Goal: Ask a question

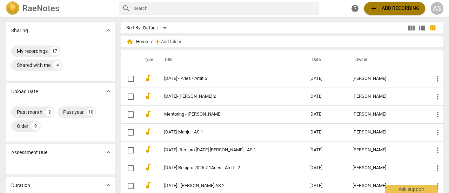
click at [387, 11] on span "add Add recording" at bounding box center [395, 8] width 50 height 8
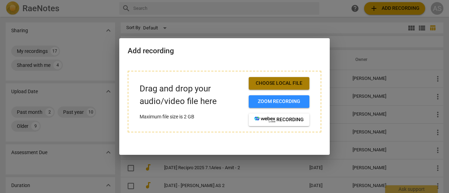
click at [290, 85] on span "Choose local file" at bounding box center [279, 83] width 49 height 7
click at [271, 87] on button "Choose local file" at bounding box center [279, 83] width 61 height 13
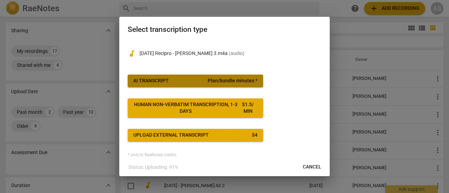
click at [209, 84] on span "Plan/bundle minutes *" at bounding box center [233, 81] width 50 height 7
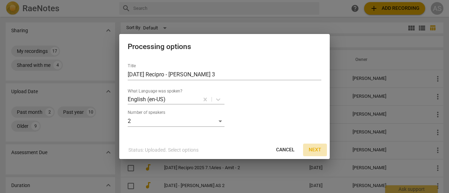
click at [314, 151] on span "Next" at bounding box center [315, 150] width 13 height 7
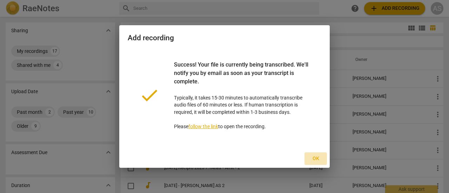
click at [317, 159] on span "Ok" at bounding box center [315, 159] width 11 height 7
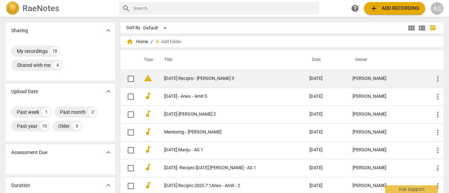
click at [177, 78] on link "[DATE] Recipro - [PERSON_NAME] 3" at bounding box center [224, 78] width 120 height 5
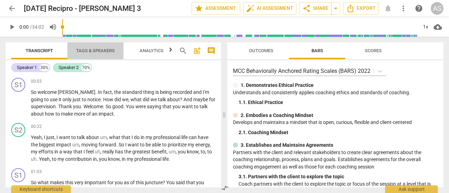
click at [98, 54] on span "Tags & Speakers" at bounding box center [95, 50] width 55 height 9
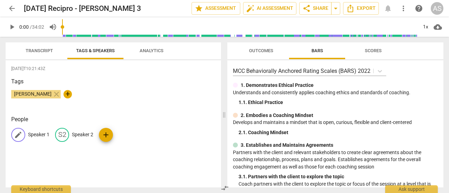
click at [41, 136] on p "Speaker 1" at bounding box center [38, 134] width 21 height 7
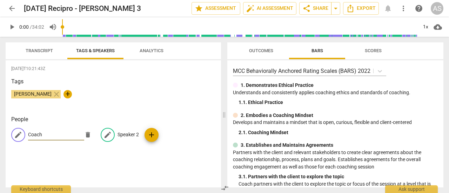
type input "Coach"
click at [121, 135] on p "Speaker 2" at bounding box center [128, 134] width 21 height 7
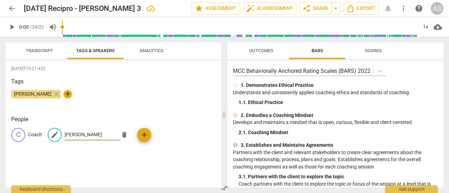
type input "[PERSON_NAME]"
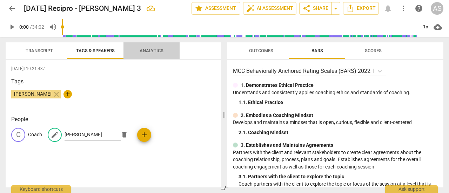
click at [154, 53] on span "Analytics" at bounding box center [152, 50] width 24 height 5
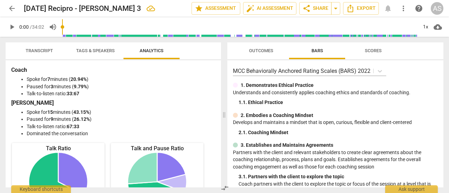
click at [218, 140] on div "Coach Spoke for 7 minutes ( 20.94% ) Paused for 3 minutes ( 9.79% ) Talk-to-lis…" at bounding box center [114, 123] width 216 height 127
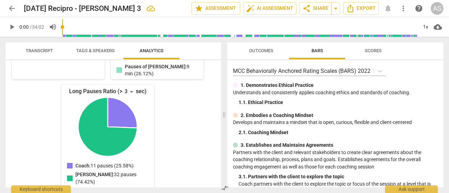
scroll to position [77, 0]
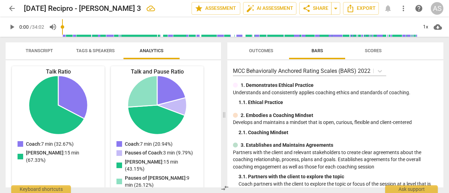
click at [218, 78] on div "Coach Spoke for 7 minutes ( 20.94% ) Paused for 3 minutes ( 9.79% ) Talk-to-lis…" at bounding box center [114, 123] width 216 height 127
click at [270, 9] on span "auto_fix_high AI Assessment" at bounding box center [269, 8] width 47 height 8
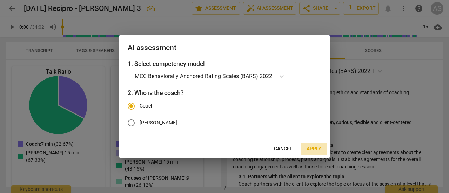
click at [311, 149] on span "Apply" at bounding box center [314, 149] width 15 height 7
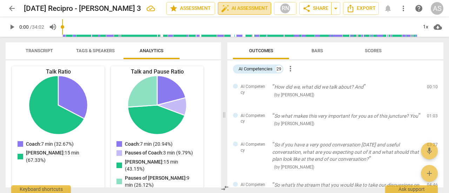
click at [245, 12] on span "auto_fix_high AI Assessment" at bounding box center [244, 8] width 47 height 8
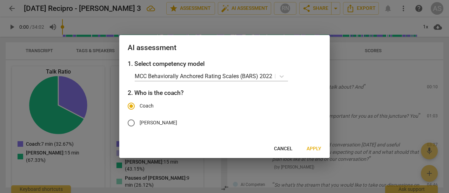
click at [388, 79] on div at bounding box center [224, 96] width 449 height 193
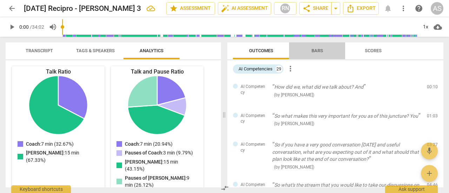
click at [314, 55] on span "Bars" at bounding box center [317, 50] width 28 height 9
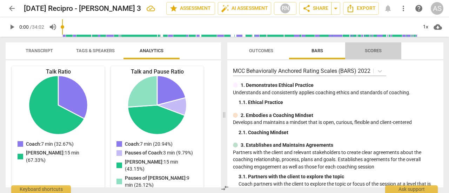
click at [371, 55] on span "Scores" at bounding box center [374, 50] width 34 height 9
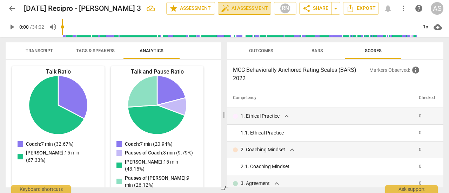
click at [242, 12] on span "auto_fix_high AI Assessment" at bounding box center [244, 8] width 47 height 8
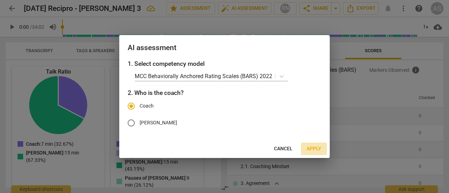
click at [312, 151] on span "Apply" at bounding box center [314, 149] width 15 height 7
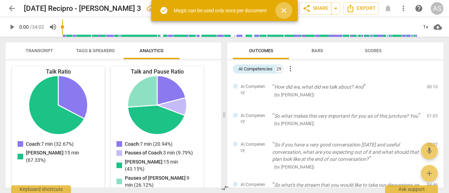
click at [285, 11] on span "close" at bounding box center [284, 10] width 8 height 8
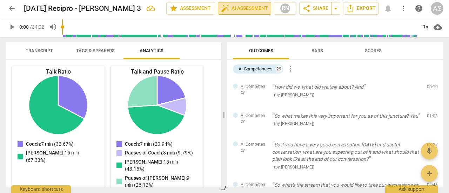
click at [250, 9] on span "auto_fix_high AI Assessment" at bounding box center [244, 8] width 47 height 8
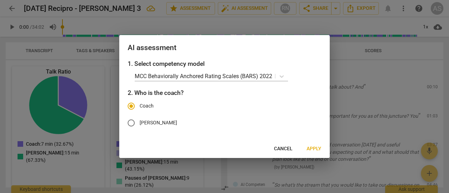
click at [363, 93] on div at bounding box center [224, 96] width 449 height 193
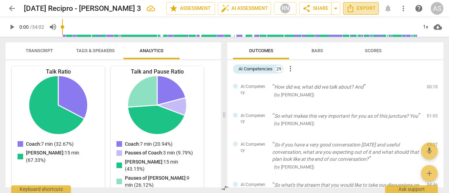
click at [365, 10] on span "Export" at bounding box center [360, 8] width 29 height 8
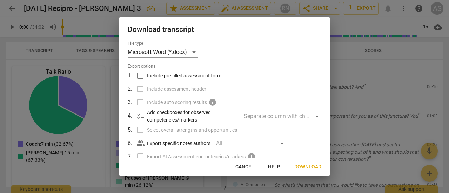
click at [327, 137] on div "File type Microsoft Word (*.docx) Export options 1 . Include pre-filled assessm…" at bounding box center [224, 100] width 211 height 118
click at [411, 74] on div at bounding box center [224, 96] width 449 height 193
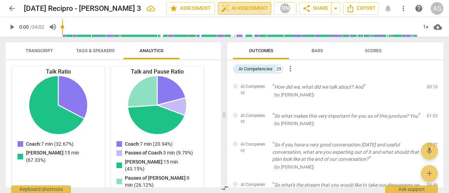
click at [250, 9] on span "auto_fix_high AI Assessment" at bounding box center [244, 8] width 47 height 8
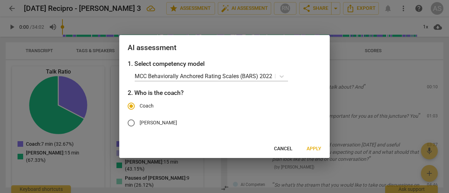
click at [367, 100] on div at bounding box center [224, 96] width 449 height 193
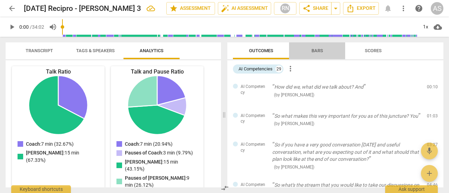
click at [319, 51] on span "Bars" at bounding box center [318, 50] width 12 height 5
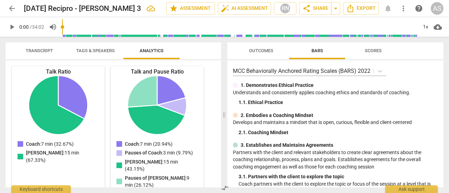
click at [441, 123] on div "MCC Behaviorally Anchored Rating Scales (BARS) 2022 1. Demonstrates Ethical Pra…" at bounding box center [335, 123] width 216 height 127
click at [444, 123] on div "Outcomes Bars Scores MCC Behaviorally Anchored Rating Scales (BARS) 2022 1. Dem…" at bounding box center [337, 115] width 225 height 157
click at [441, 120] on div "MCC Behaviorally Anchored Rating Scales (BARS) 2022 1. Demonstrates Ethical Pra…" at bounding box center [335, 123] width 216 height 127
click at [241, 8] on span "auto_fix_high AI Assessment" at bounding box center [244, 8] width 47 height 8
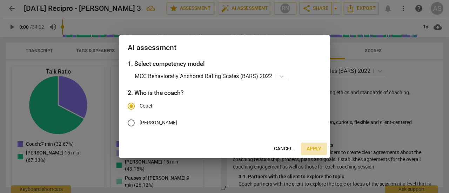
click at [314, 151] on span "Apply" at bounding box center [314, 149] width 15 height 7
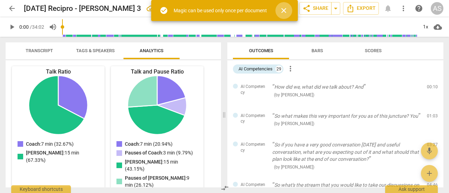
click at [285, 13] on span "close" at bounding box center [284, 10] width 8 height 8
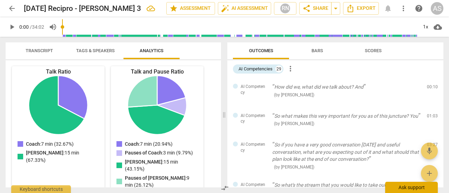
click at [408, 189] on div "Ask support" at bounding box center [411, 187] width 53 height 11
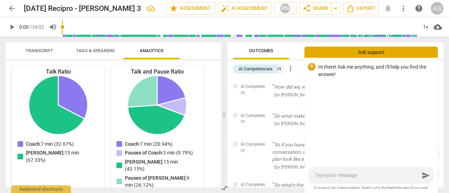
click at [319, 86] on div "Hi there! Ask me anything, and I'll help you find the answer!" at bounding box center [371, 112] width 133 height 108
click at [326, 172] on textarea at bounding box center [367, 175] width 105 height 7
type textarea "H"
type textarea "Ho"
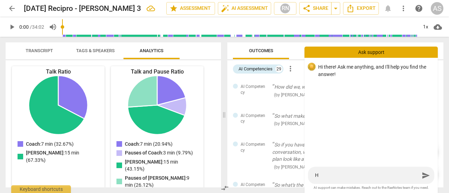
type textarea "Ho"
type textarea "How"
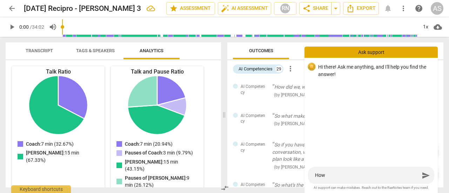
type textarea "How d"
type textarea "How do"
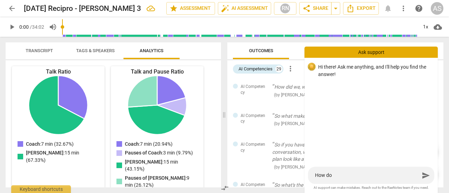
type textarea "How do"
type textarea "How do I"
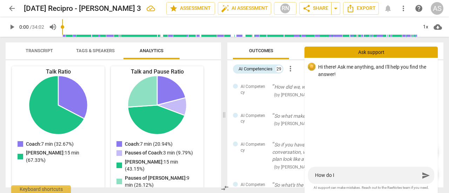
type textarea "How do I k"
type textarea "How do I kn"
type textarea "How do I kno"
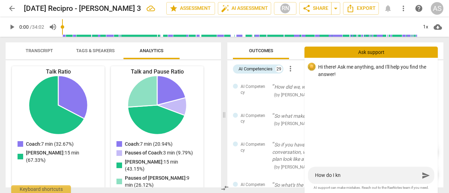
type textarea "How do I kno"
type textarea "How do I know"
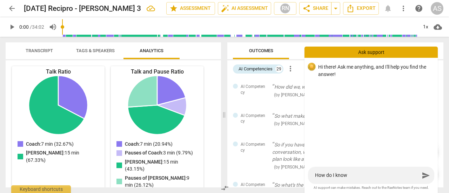
type textarea "How do I know w"
type textarea "How do I know wh"
type textarea "How do I know whe"
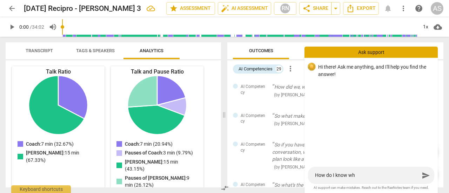
type textarea "How do I know whe"
type textarea "How do I know when"
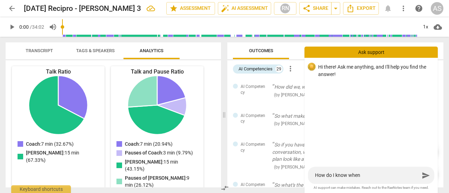
type textarea "How do I know when m"
type textarea "How do I know when my"
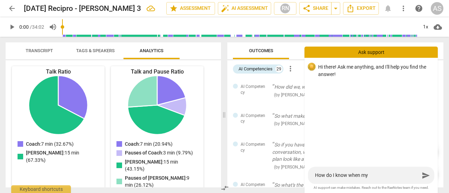
type textarea "How do I know when my"
type textarea "How do I know when my A"
type textarea "How do I know when my AI"
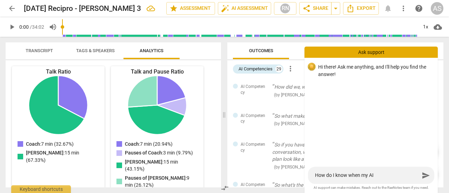
type textarea "How do I know when my AI"
type textarea "How do I know when my AI a"
type textarea "How do I know when my AI as"
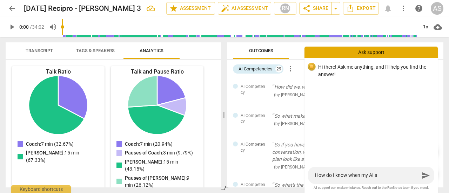
type textarea "How do I know when my AI as"
type textarea "How do I know when my AI ass"
type textarea "How do I know when my AI asse"
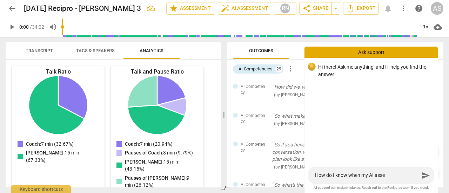
type textarea "How do I know when my AI asses"
type textarea "How do I know when my AI assess"
type textarea "How do I know when my AI assessm"
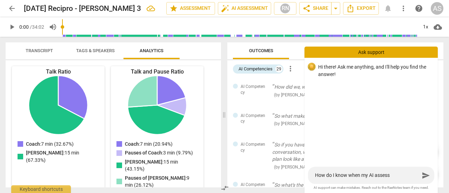
type textarea "How do I know when my AI assessm"
type textarea "How do I know when my AI assessme"
type textarea "How do I know when my AI assessmen"
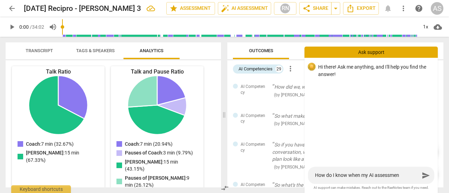
type textarea "How do I know when my AI assessment"
type textarea "How do I know when my AI assessment o"
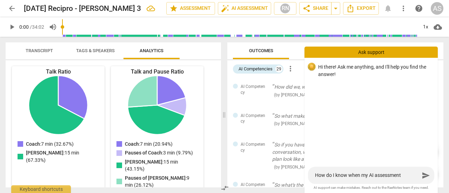
type textarea "How do I know when my AI assessment o"
type textarea "How do I know when my AI assessment of"
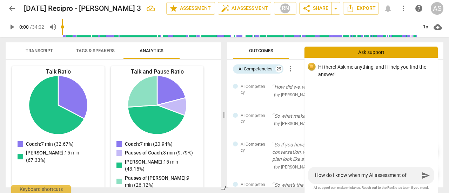
type textarea "How do I know when my AI assessment of"
type textarea "How do I know when my AI assessment o"
type textarea "How do I know when my AI assessment"
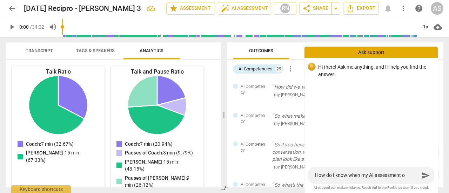
type textarea "How do I know when my AI assessment"
type textarea "How do I know when my AI assessment i"
type textarea "How do I know when my AI assessment is"
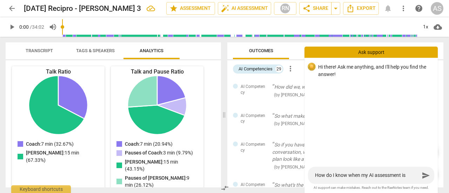
type textarea "How do I know when my AI assessment is"
type textarea "How do I know when my AI assessment is r"
type textarea "How do I know when my AI assessment is re"
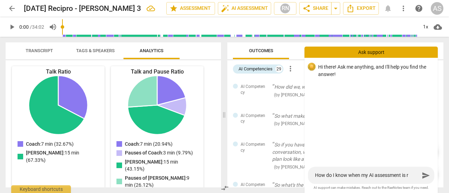
type textarea "How do I know when my AI assessment is re"
type textarea "How do I know when my AI assessment is rea"
type textarea "How do I know when my AI assessment is read"
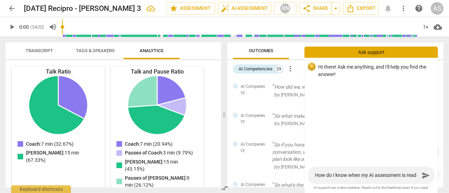
type textarea "How do I know when my AI assessment is ready"
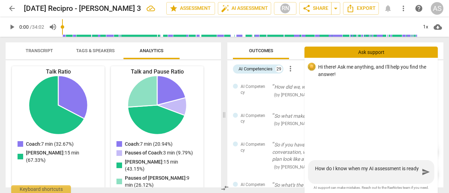
type textarea "How do I know when my AI assessment is ready"
click at [423, 175] on span "send" at bounding box center [426, 172] width 8 height 8
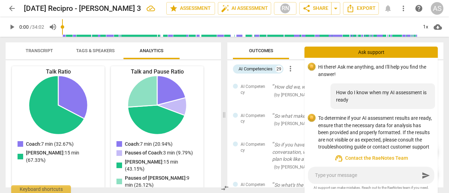
scroll to position [31, 0]
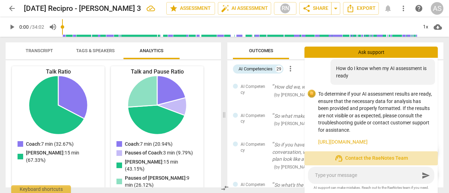
click at [385, 160] on span "support_agent Contact the RaeNotes Team" at bounding box center [371, 158] width 122 height 8
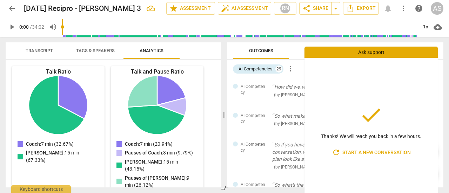
click at [214, 46] on div "Transcript Tags & Speakers Analytics" at bounding box center [113, 50] width 204 height 17
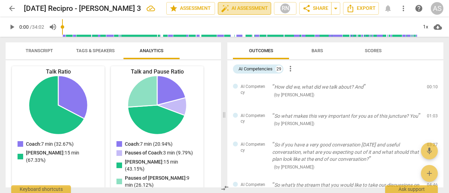
click at [249, 10] on span "auto_fix_high AI Assessment" at bounding box center [244, 8] width 47 height 8
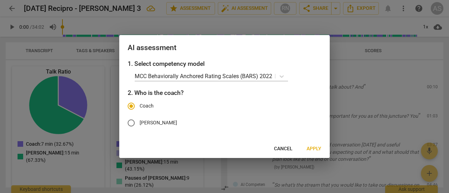
click at [397, 76] on div at bounding box center [224, 96] width 449 height 193
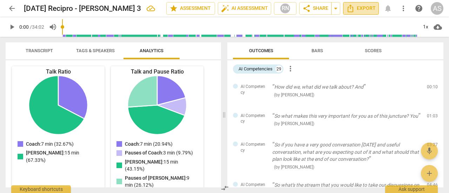
click at [371, 12] on span "Export" at bounding box center [360, 8] width 29 height 8
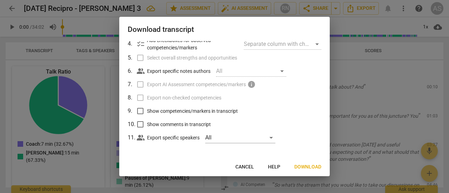
scroll to position [0, 0]
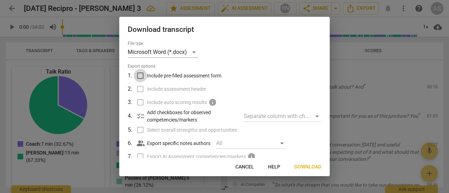
click at [141, 77] on input "Include pre-filled assessment form" at bounding box center [140, 75] width 13 height 13
checkbox input "true"
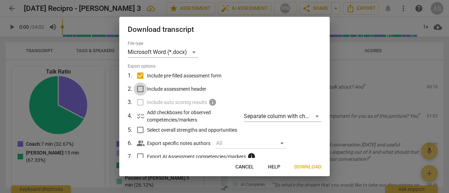
click at [142, 91] on input "Include assessment header" at bounding box center [140, 88] width 13 height 13
checkbox input "true"
click at [140, 131] on input "Select overall strengths and opportunities" at bounding box center [140, 130] width 13 height 13
checkbox input "true"
click at [143, 156] on input "Export AI Assessment competencies/markers info" at bounding box center [140, 156] width 13 height 13
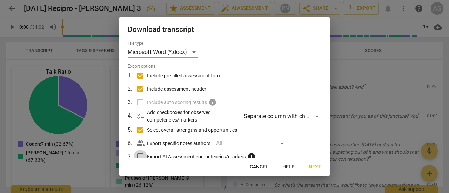
checkbox input "true"
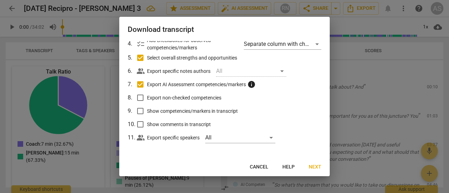
click at [140, 98] on input "Export non-checked competencies" at bounding box center [140, 97] width 13 height 13
checkbox input "true"
click at [142, 112] on input "Show competencies/markers in transcript" at bounding box center [140, 111] width 13 height 13
checkbox input "true"
click at [143, 127] on input "Show comments in transcript" at bounding box center [140, 124] width 13 height 13
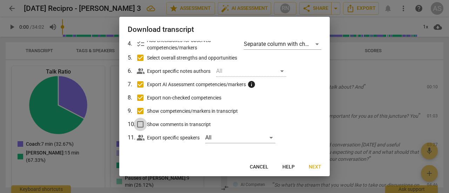
checkbox input "true"
click at [315, 167] on span "Next" at bounding box center [315, 167] width 13 height 7
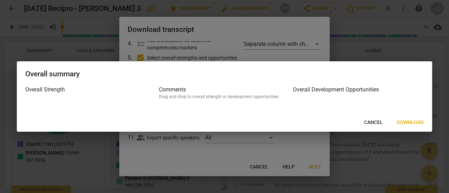
click at [378, 94] on h3 "Overall Development Opportunities" at bounding box center [358, 90] width 131 height 8
click at [408, 126] on button "Download" at bounding box center [410, 123] width 38 height 13
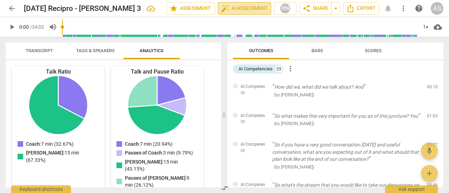
click at [240, 8] on span "auto_fix_high AI Assessment" at bounding box center [244, 8] width 47 height 8
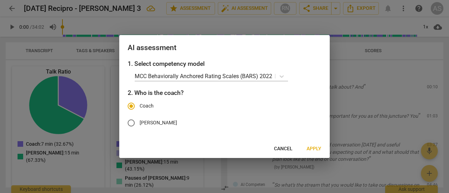
click at [369, 123] on div at bounding box center [224, 96] width 449 height 193
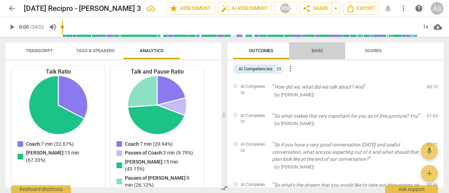
click at [318, 53] on span "Bars" at bounding box center [318, 50] width 12 height 5
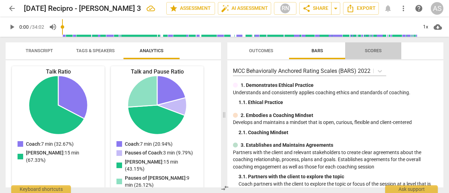
click at [366, 52] on span "Scores" at bounding box center [373, 50] width 17 height 5
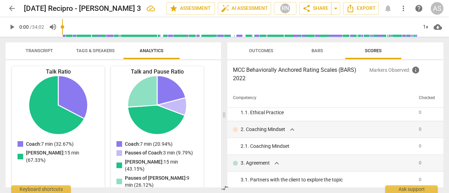
scroll to position [0, 0]
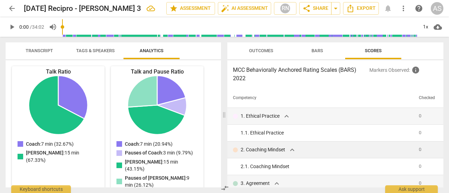
click at [291, 151] on span "expand_more" at bounding box center [292, 150] width 8 height 8
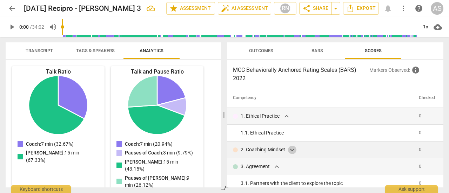
click at [293, 152] on span "expand_more" at bounding box center [292, 150] width 8 height 8
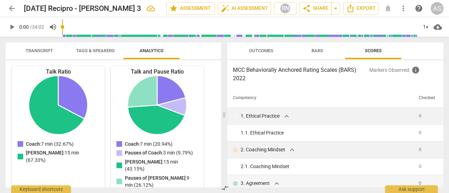
click at [265, 121] on td "1. Ethical Practice expand_more" at bounding box center [321, 116] width 189 height 17
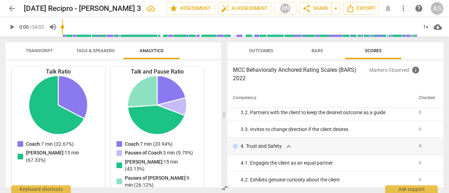
scroll to position [114, 0]
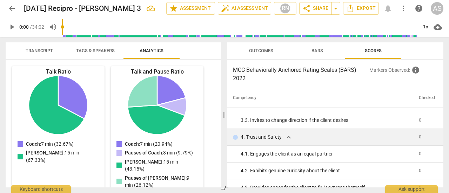
click at [280, 139] on p "4. Trust and Safety" at bounding box center [261, 137] width 41 height 7
click at [287, 138] on span "expand_more" at bounding box center [289, 137] width 8 height 8
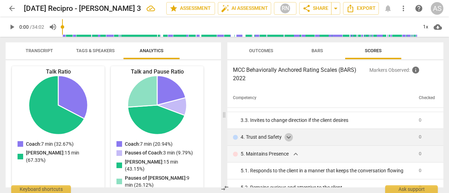
click at [285, 139] on span "expand_more" at bounding box center [289, 137] width 8 height 8
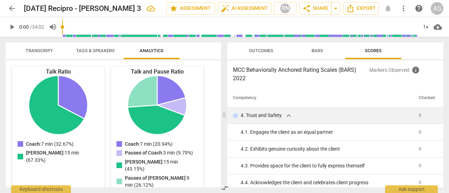
scroll to position [0, 0]
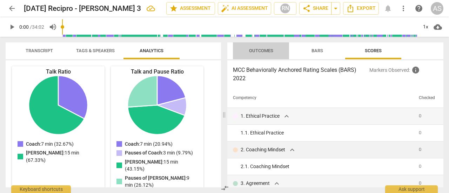
click at [262, 54] on span "Outcomes" at bounding box center [261, 50] width 41 height 9
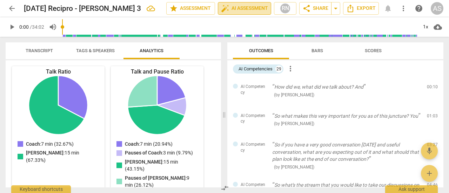
click at [262, 11] on span "auto_fix_high AI Assessment" at bounding box center [244, 8] width 47 height 8
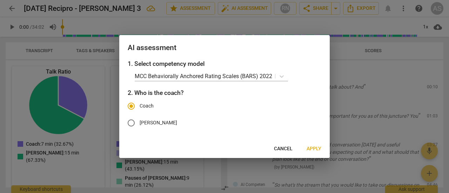
click at [386, 69] on div at bounding box center [224, 96] width 449 height 193
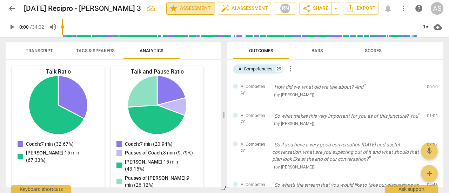
click at [194, 9] on span "star Assessment" at bounding box center [191, 8] width 42 height 8
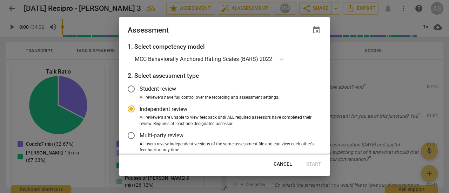
click at [409, 94] on div at bounding box center [224, 96] width 449 height 193
radio input "false"
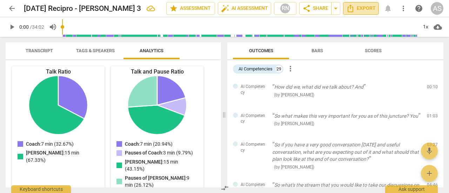
click at [364, 5] on span "Export" at bounding box center [360, 8] width 29 height 8
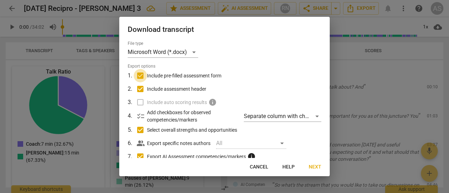
click at [143, 76] on input "Include pre-filled assessment form" at bounding box center [140, 75] width 13 height 13
checkbox input "false"
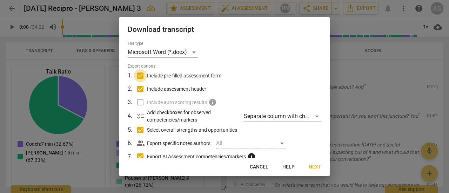
checkbox input "false"
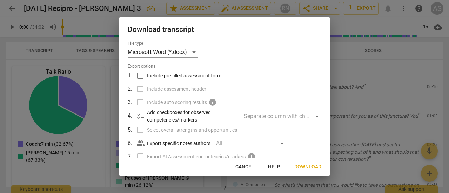
scroll to position [72, 0]
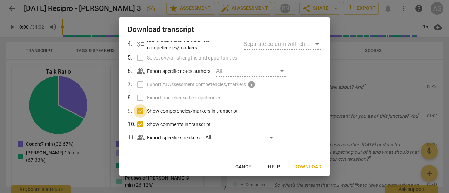
click at [139, 111] on input "Show competencies/markers in transcript" at bounding box center [140, 111] width 13 height 13
checkbox input "false"
click at [139, 127] on input "Show comments in transcript" at bounding box center [140, 124] width 13 height 13
checkbox input "false"
click at [306, 167] on span "Download" at bounding box center [308, 167] width 27 height 7
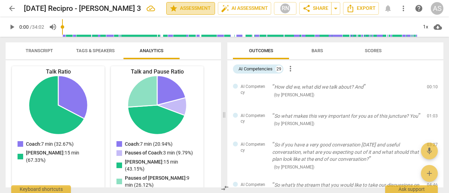
click at [200, 9] on span "star Assessment" at bounding box center [191, 8] width 42 height 8
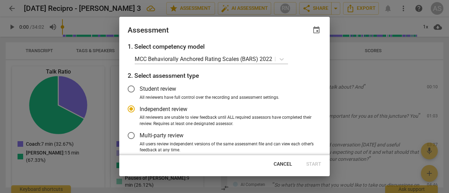
click at [406, 74] on div at bounding box center [224, 96] width 449 height 193
radio input "false"
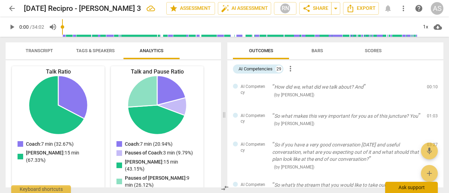
click at [411, 191] on div "Ask support" at bounding box center [411, 187] width 53 height 11
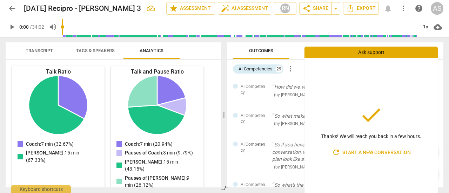
click at [442, 69] on div "AI Competencies 29 more_vert" at bounding box center [338, 69] width 211 height 12
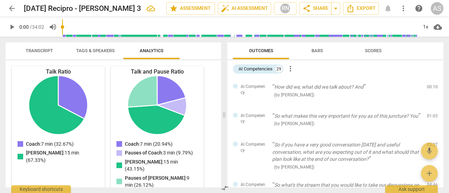
click at [442, 69] on div "AI Competencies 29 more_vert" at bounding box center [338, 69] width 211 height 12
click at [11, 11] on span "arrow_back" at bounding box center [12, 8] width 8 height 8
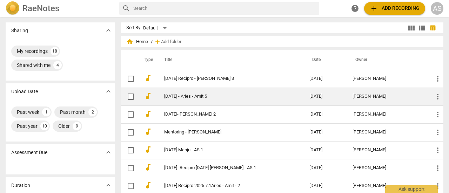
click at [177, 95] on link "[DATE] - Aries - Amit 5" at bounding box center [224, 96] width 120 height 5
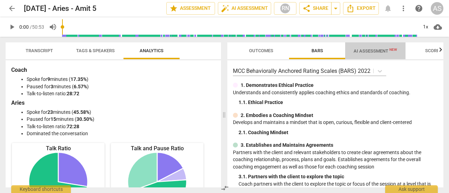
click at [366, 53] on span "AI Assessment New" at bounding box center [376, 50] width 44 height 5
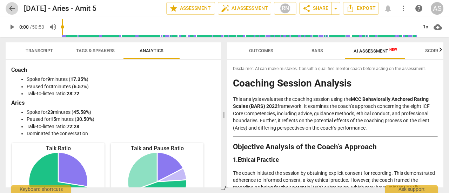
click at [11, 12] on span "arrow_back" at bounding box center [12, 8] width 8 height 8
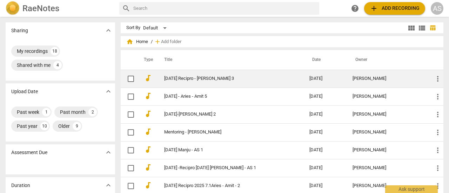
click at [170, 81] on td "[DATE] Recipro - [PERSON_NAME] 3" at bounding box center [230, 79] width 148 height 18
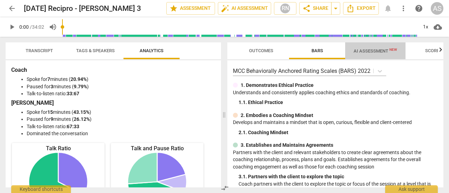
click at [376, 52] on span "AI Assessment New" at bounding box center [376, 50] width 44 height 5
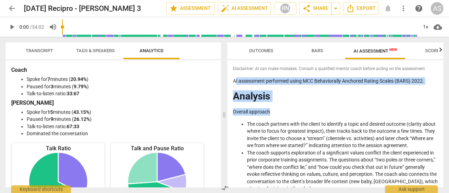
drag, startPoint x: 234, startPoint y: 81, endPoint x: 318, endPoint y: 103, distance: 86.4
click at [297, 96] on h1 "Analysis" at bounding box center [335, 96] width 205 height 11
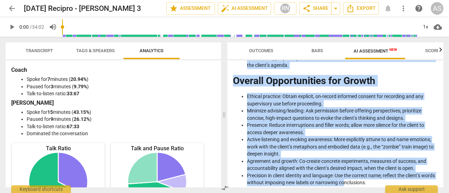
scroll to position [1261, 0]
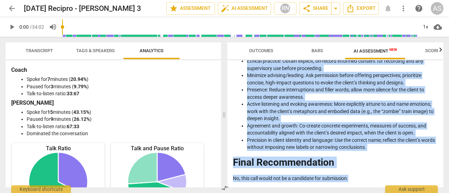
drag, startPoint x: 232, startPoint y: 80, endPoint x: 359, endPoint y: 181, distance: 162.9
click at [359, 181] on div "Disclaimer: AI can make mistakes. Consult a qualified mentor coach before actin…" at bounding box center [335, 123] width 216 height 127
copy div "LO ipsumdolor sitametco adipi ELI Seddoeiusmod Temporin Utlabo Etdolo (MAGN) 38…"
click at [11, 14] on button "arrow_back" at bounding box center [12, 8] width 13 height 13
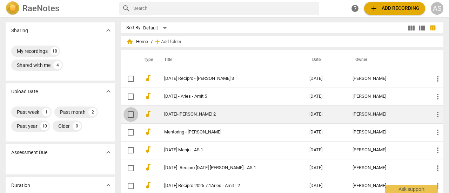
click at [130, 115] on input "checkbox" at bounding box center [131, 115] width 15 height 8
checkbox input "false"
click at [177, 117] on link "[DATE]-[PERSON_NAME] 2" at bounding box center [224, 114] width 120 height 5
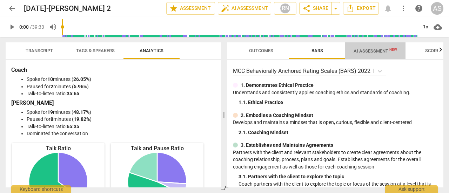
click at [371, 54] on span "AI Assessment New" at bounding box center [375, 51] width 60 height 11
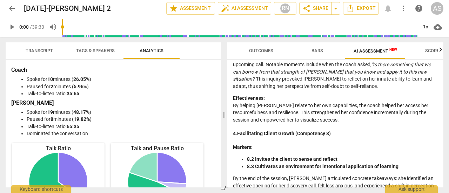
scroll to position [558, 0]
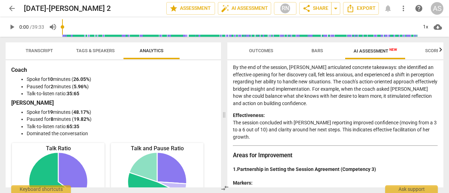
click at [441, 141] on div "Disclaimer: AI can make mistakes. Consult a qualified mentor coach before actin…" at bounding box center [335, 123] width 216 height 127
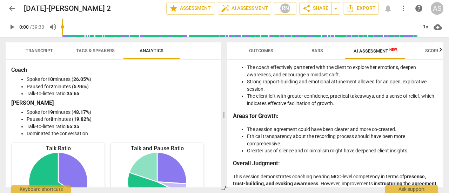
scroll to position [1308, 0]
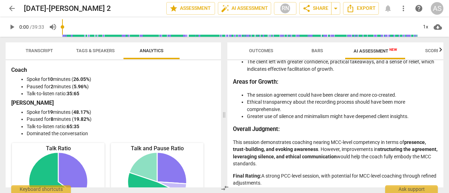
click at [443, 190] on div "Outcomes Bars AI Assessment New Scores Disclaimer: AI can make mistakes. Consul…" at bounding box center [337, 115] width 225 height 157
click at [11, 12] on span "arrow_back" at bounding box center [12, 8] width 8 height 8
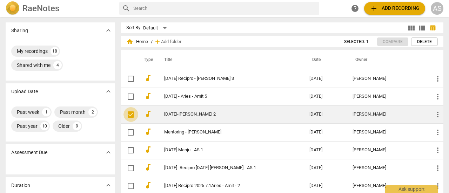
click at [131, 118] on input "checkbox" at bounding box center [131, 115] width 15 height 8
checkbox input "true"
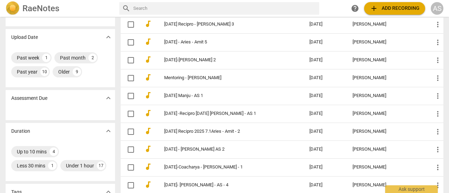
scroll to position [59, 0]
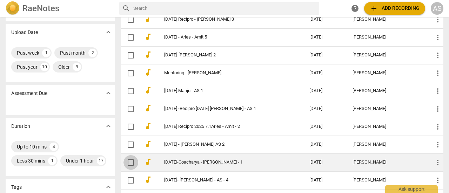
click at [128, 161] on input "checkbox" at bounding box center [131, 163] width 15 height 8
checkbox input "false"
click at [176, 160] on link "[DATE]-Coacharya - [PERSON_NAME] - 1" at bounding box center [224, 162] width 120 height 5
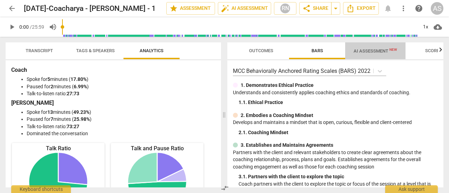
click at [367, 53] on span "AI Assessment New" at bounding box center [376, 50] width 44 height 5
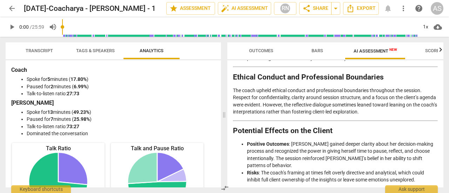
scroll to position [1116, 0]
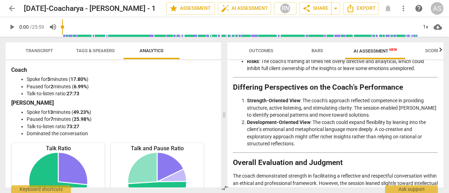
click at [442, 188] on div "Outcomes Bars AI Assessment New Scores Disclaimer: AI can make mistakes. Consul…" at bounding box center [337, 115] width 225 height 157
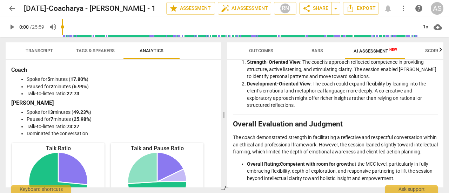
scroll to position [1166, 0]
click at [13, 9] on span "arrow_back" at bounding box center [12, 8] width 8 height 8
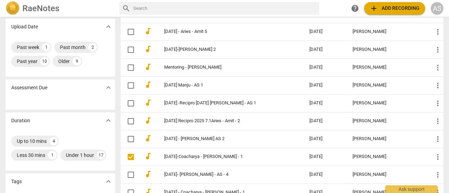
scroll to position [68, 0]
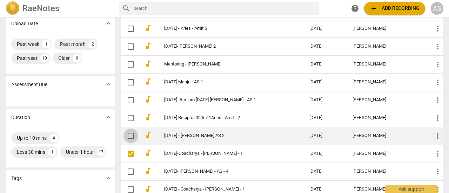
click at [131, 137] on input "checkbox" at bounding box center [131, 136] width 15 height 8
checkbox input "false"
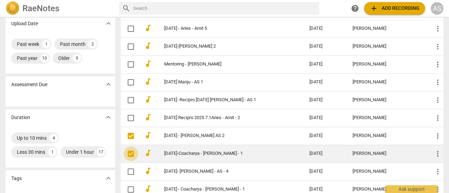
click at [131, 153] on input "checkbox" at bounding box center [131, 154] width 15 height 8
checkbox input "true"
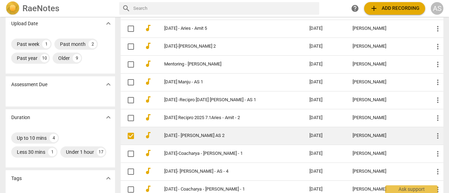
click at [195, 137] on link "[DATE] - [PERSON_NAME] AS 2" at bounding box center [224, 135] width 120 height 5
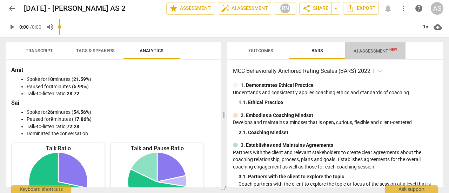
click at [370, 53] on span "AI Assessment New" at bounding box center [376, 50] width 44 height 5
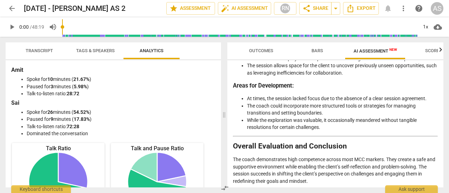
scroll to position [1184, 0]
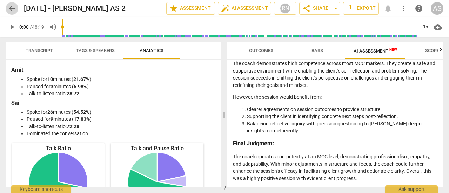
click at [9, 10] on span "arrow_back" at bounding box center [12, 8] width 8 height 8
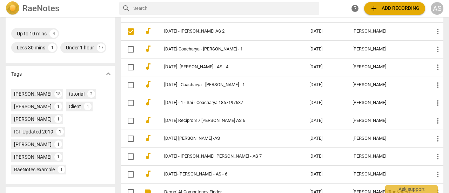
scroll to position [171, 0]
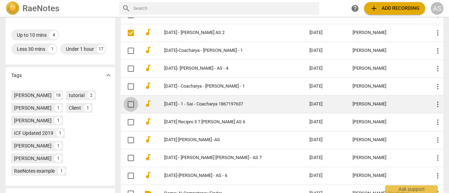
click at [130, 103] on input "checkbox" at bounding box center [131, 104] width 15 height 8
checkbox input "false"
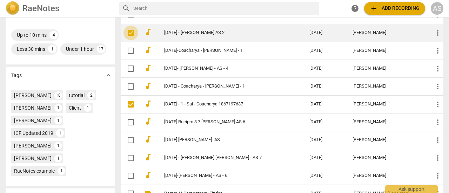
click at [128, 33] on input "checkbox" at bounding box center [131, 33] width 15 height 8
checkbox input "true"
